Goal: Book appointment/travel/reservation

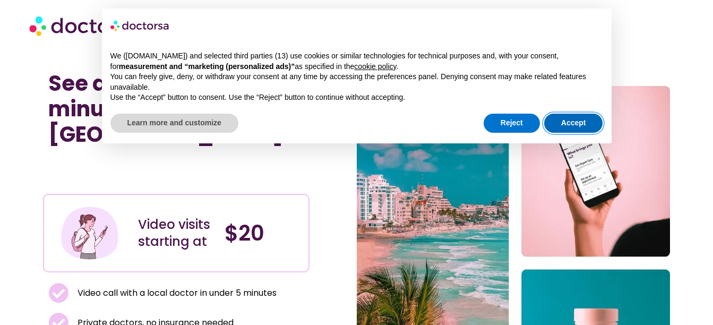
click at [569, 114] on button "Accept" at bounding box center [573, 123] width 59 height 19
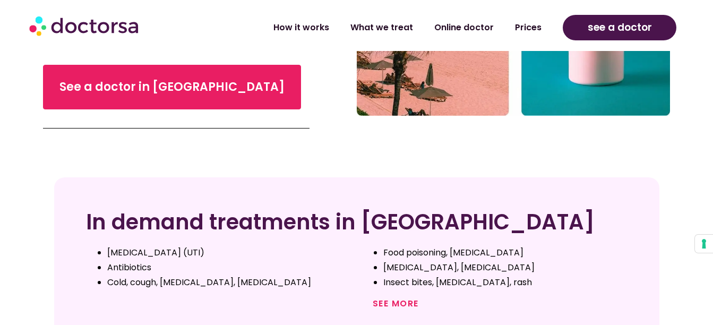
scroll to position [238, 0]
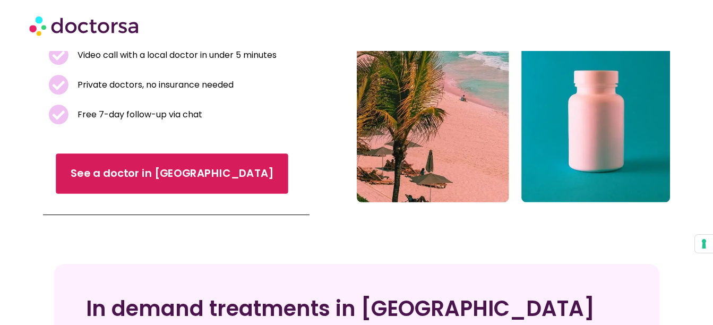
click at [122, 166] on span "See a doctor in [GEOGRAPHIC_DATA]" at bounding box center [172, 173] width 203 height 15
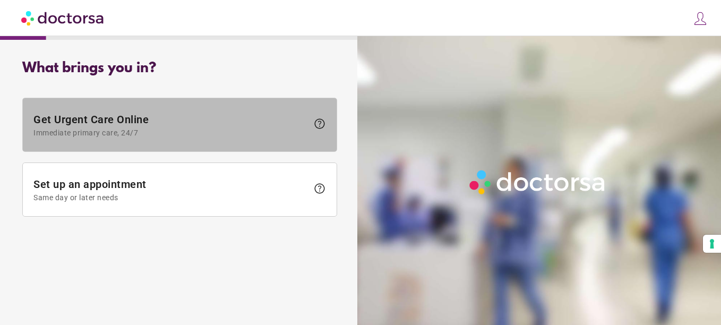
click at [116, 123] on span "Get Urgent Care Online Immediate primary care, 24/7" at bounding box center [170, 125] width 275 height 24
